Goal: Task Accomplishment & Management: Complete application form

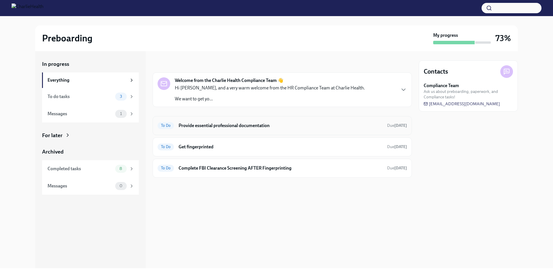
click at [245, 124] on h6 "Provide essential professional documentation" at bounding box center [280, 126] width 204 height 6
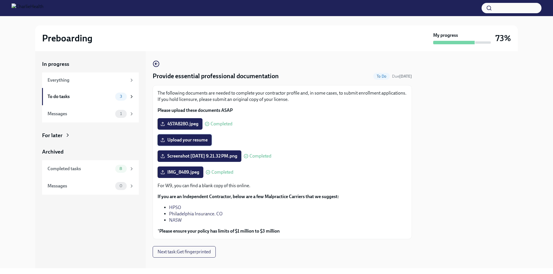
click at [186, 140] on span "Upload your resume" at bounding box center [184, 140] width 46 height 6
click at [0, 0] on input "Upload your resume" at bounding box center [0, 0] width 0 height 0
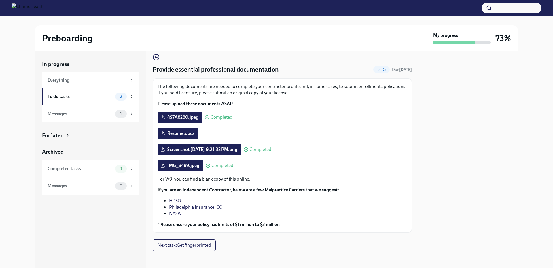
scroll to position [8, 0]
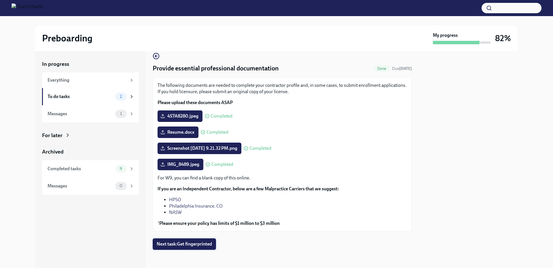
click at [202, 243] on span "Next task : Get fingerprinted" at bounding box center [184, 245] width 55 height 6
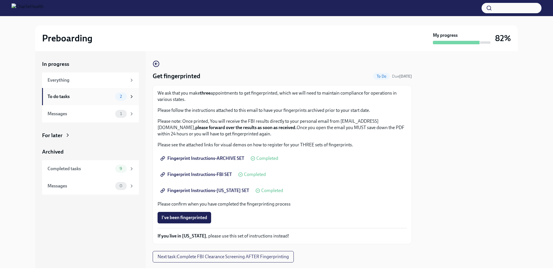
click at [96, 97] on div "To do tasks" at bounding box center [79, 97] width 65 height 6
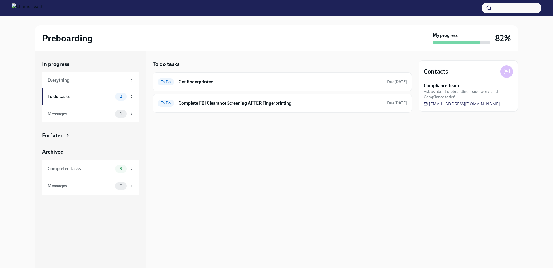
click at [96, 97] on div "To do tasks" at bounding box center [79, 97] width 65 height 6
click at [211, 80] on h6 "Get fingerprinted" at bounding box center [280, 82] width 204 height 6
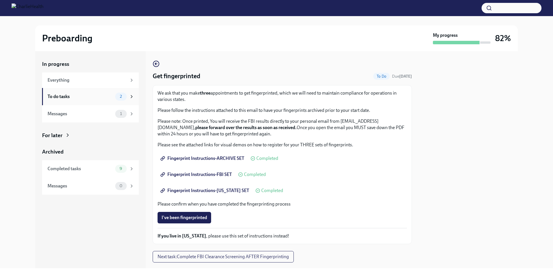
click at [56, 98] on div "To do tasks" at bounding box center [79, 97] width 65 height 6
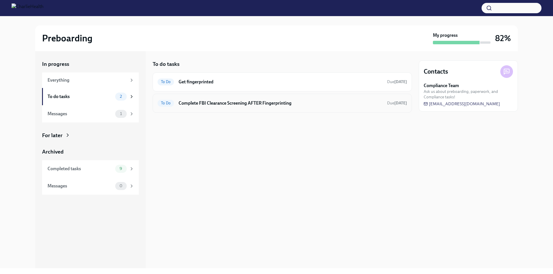
click at [208, 102] on h6 "Complete FBI Clearance Screening AFTER Fingerprinting" at bounding box center [280, 103] width 204 height 6
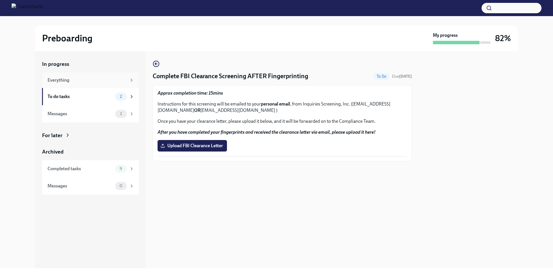
click at [71, 79] on div "Everything" at bounding box center [86, 80] width 79 height 6
